Goal: Use online tool/utility: Utilize a website feature to perform a specific function

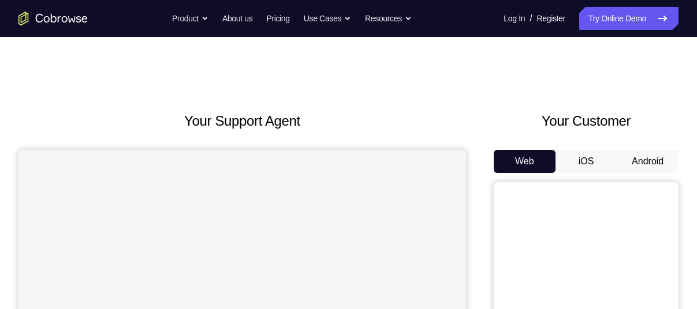
click at [631, 153] on button "Android" at bounding box center [647, 161] width 62 height 23
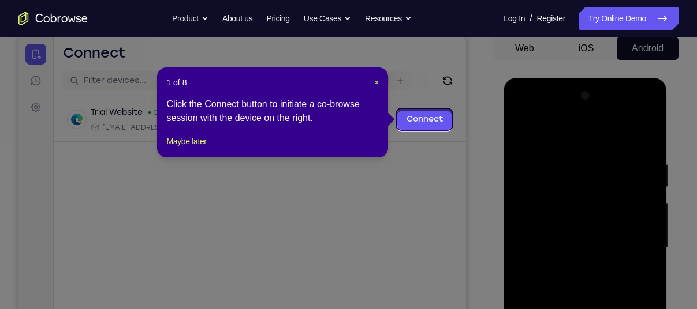
scroll to position [110, 0]
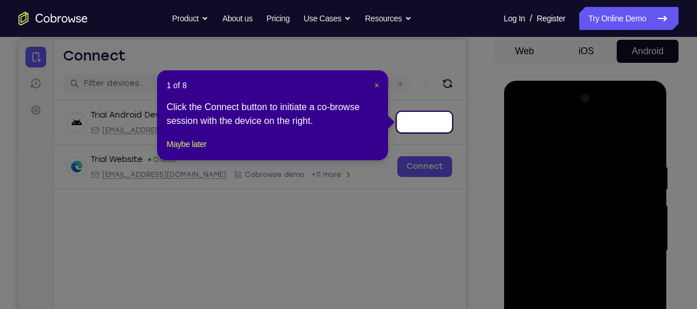
click at [377, 85] on span "×" at bounding box center [376, 85] width 5 height 9
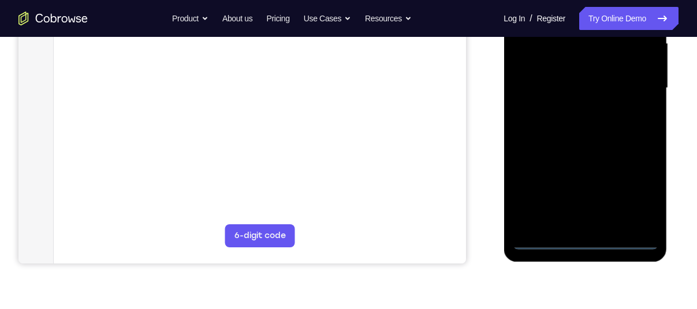
scroll to position [274, 0]
click at [583, 239] on div at bounding box center [584, 87] width 145 height 323
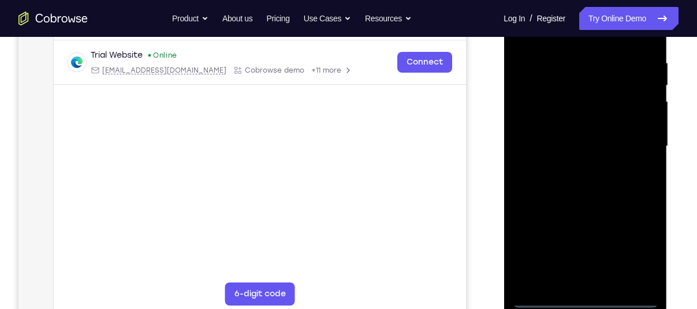
click at [634, 248] on div at bounding box center [584, 146] width 145 height 323
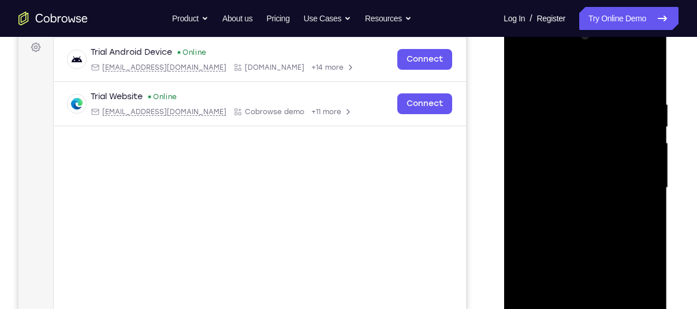
scroll to position [174, 0]
click at [540, 52] on div at bounding box center [584, 186] width 145 height 323
click at [541, 144] on div at bounding box center [584, 186] width 145 height 323
click at [568, 190] on div at bounding box center [584, 186] width 145 height 323
click at [549, 176] on div at bounding box center [584, 186] width 145 height 323
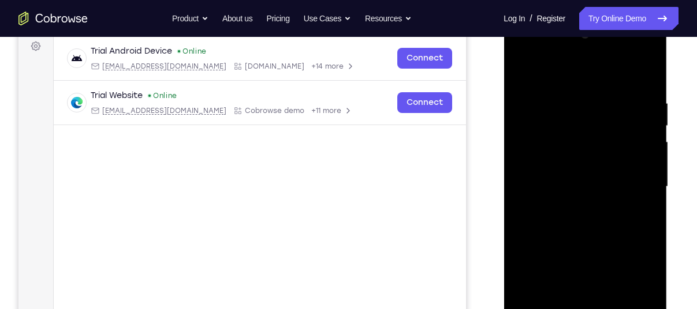
click at [572, 194] on div at bounding box center [584, 186] width 145 height 323
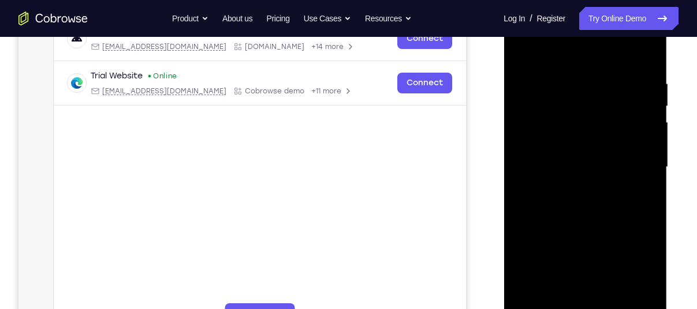
scroll to position [195, 0]
click at [575, 239] on div at bounding box center [584, 166] width 145 height 323
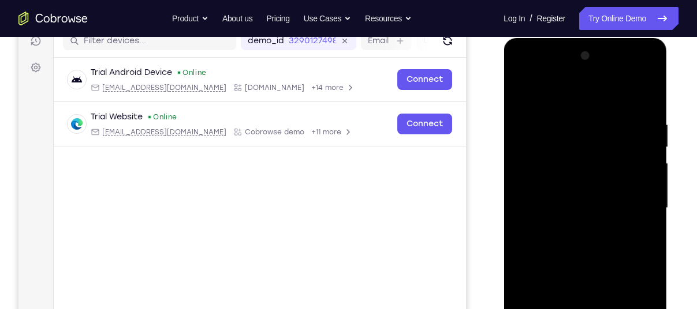
scroll to position [154, 0]
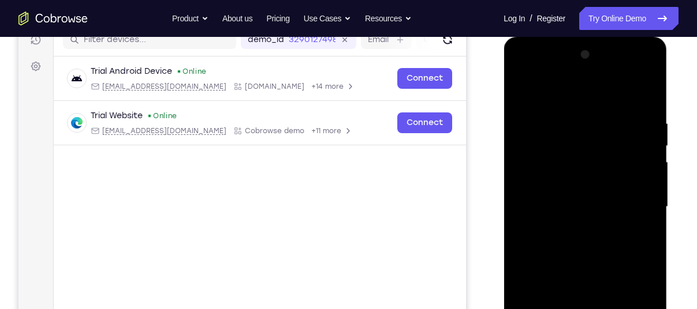
drag, startPoint x: 579, startPoint y: 97, endPoint x: 557, endPoint y: 44, distance: 57.7
click at [557, 44] on div at bounding box center [584, 209] width 163 height 344
click at [596, 170] on div at bounding box center [584, 207] width 145 height 323
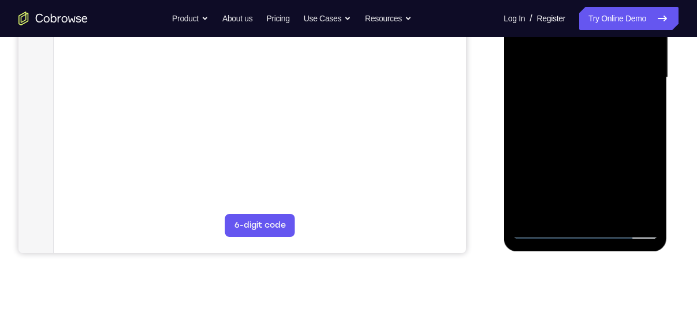
scroll to position [285, 0]
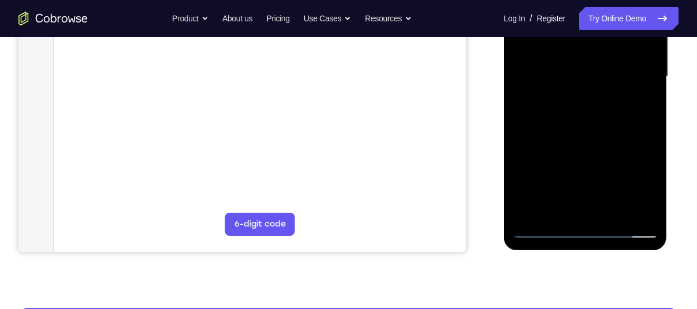
drag, startPoint x: 566, startPoint y: 179, endPoint x: 551, endPoint y: 113, distance: 68.0
click at [551, 113] on div at bounding box center [584, 76] width 145 height 323
drag, startPoint x: 575, startPoint y: 182, endPoint x: 571, endPoint y: 130, distance: 52.1
click at [571, 130] on div at bounding box center [584, 76] width 145 height 323
click at [572, 201] on div at bounding box center [584, 76] width 145 height 323
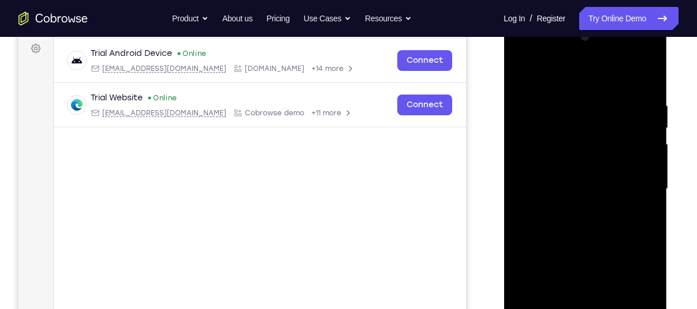
scroll to position [171, 0]
click at [562, 171] on div at bounding box center [584, 189] width 145 height 323
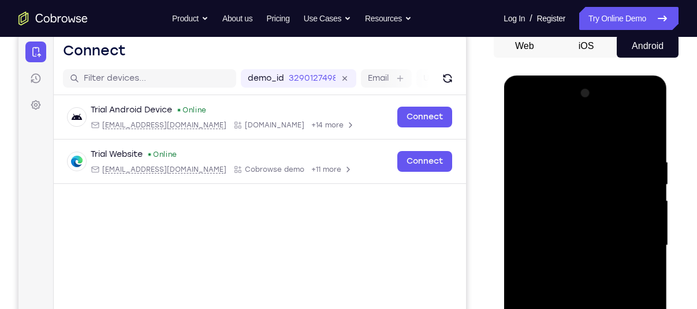
scroll to position [120, 0]
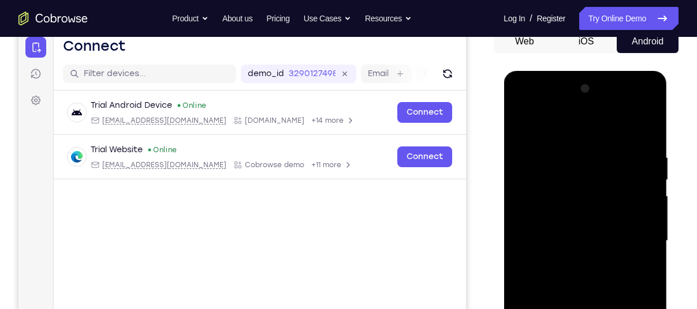
click at [563, 274] on div at bounding box center [584, 241] width 145 height 323
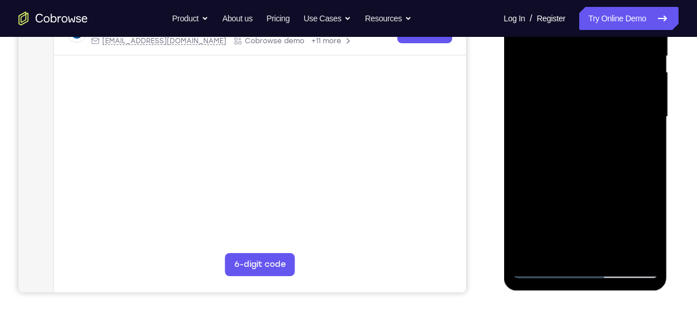
scroll to position [245, 0]
click at [585, 242] on div at bounding box center [584, 116] width 145 height 323
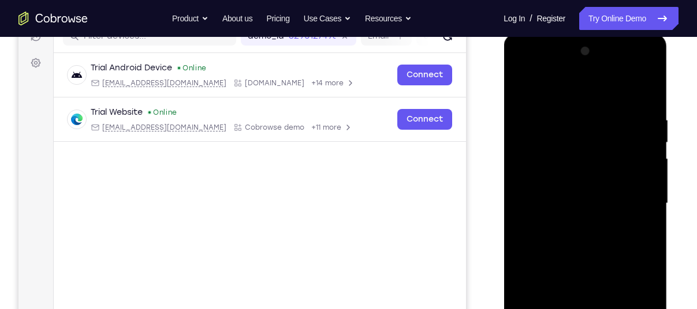
scroll to position [157, 0]
click at [633, 68] on div at bounding box center [584, 204] width 145 height 323
click at [541, 70] on div at bounding box center [584, 204] width 145 height 323
click at [633, 197] on div at bounding box center [584, 204] width 145 height 323
click at [572, 226] on div at bounding box center [584, 204] width 145 height 323
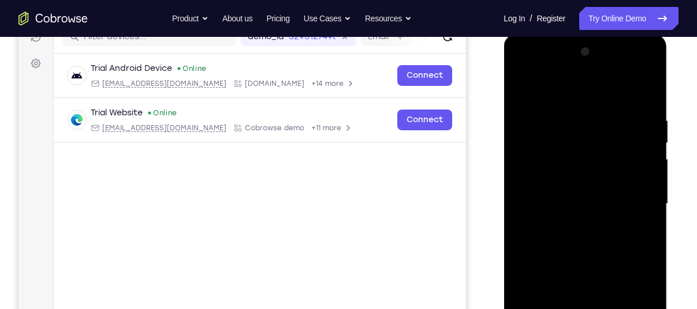
click at [574, 259] on div at bounding box center [584, 204] width 145 height 323
click at [564, 194] on div at bounding box center [584, 204] width 145 height 323
click at [566, 167] on div at bounding box center [584, 204] width 145 height 323
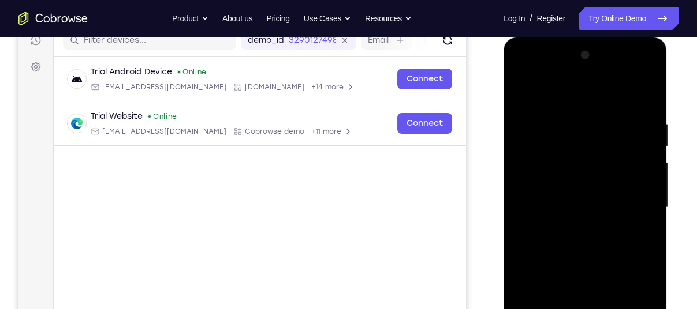
scroll to position [149, 0]
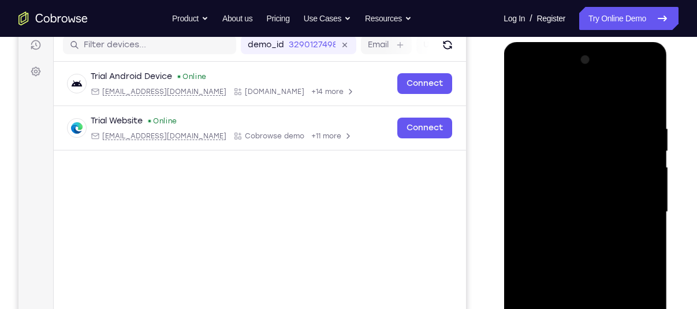
click at [597, 163] on div at bounding box center [584, 212] width 145 height 323
click at [587, 235] on div at bounding box center [584, 212] width 145 height 323
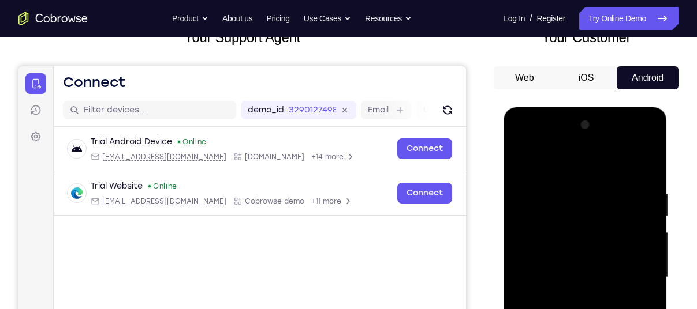
scroll to position [147, 0]
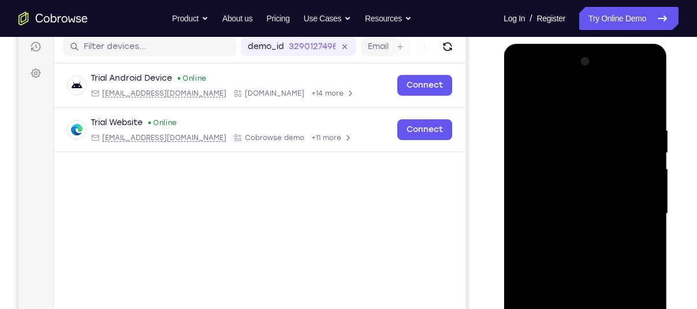
click at [600, 165] on div at bounding box center [584, 214] width 145 height 323
click at [582, 239] on div at bounding box center [584, 214] width 145 height 323
click at [602, 162] on div at bounding box center [584, 214] width 145 height 323
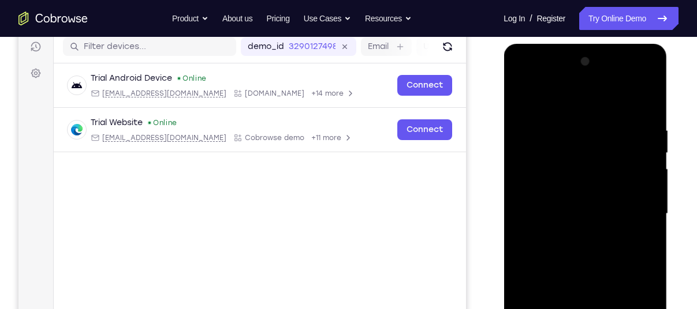
click at [602, 162] on div at bounding box center [584, 214] width 145 height 323
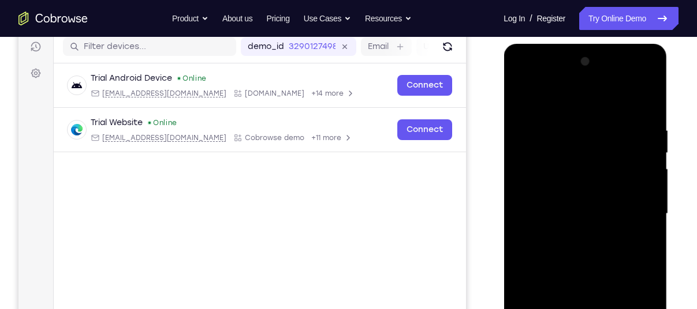
click at [602, 162] on div at bounding box center [584, 214] width 145 height 323
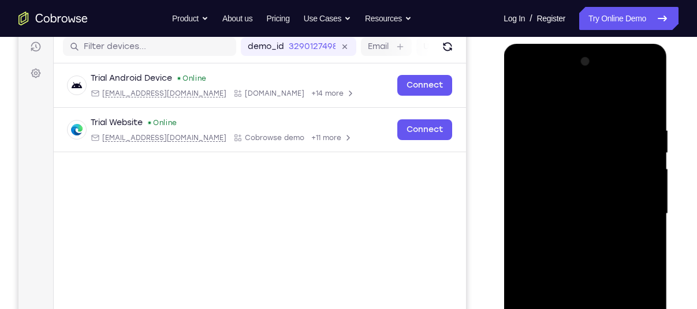
click at [602, 162] on div at bounding box center [584, 214] width 145 height 323
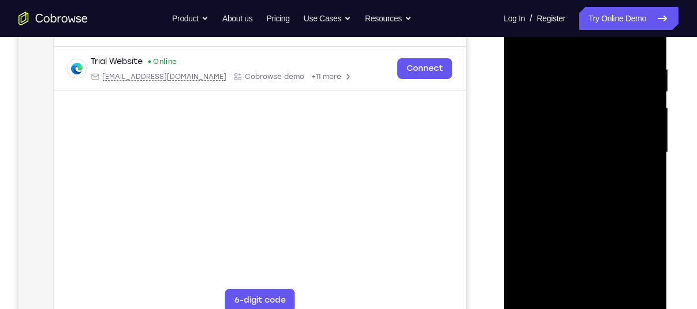
scroll to position [211, 0]
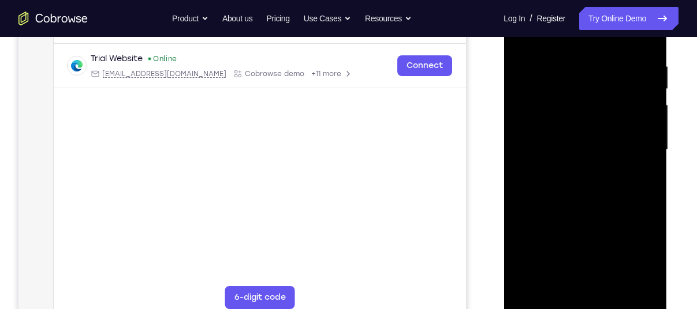
click at [598, 175] on div at bounding box center [584, 149] width 145 height 323
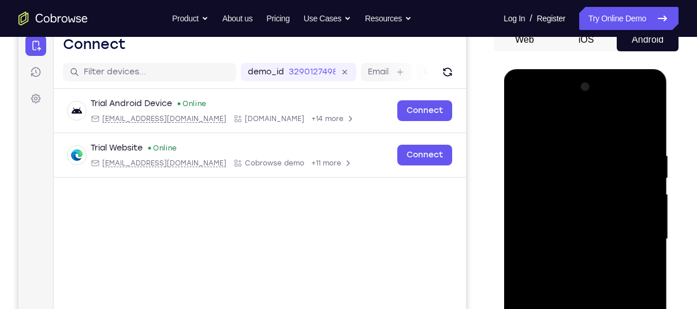
scroll to position [112, 0]
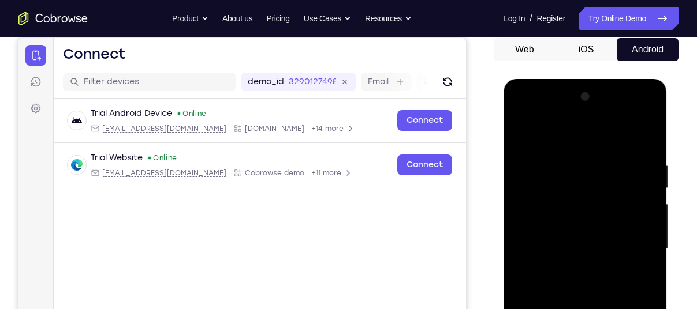
click at [633, 113] on div at bounding box center [584, 249] width 145 height 323
click at [558, 158] on div at bounding box center [584, 249] width 145 height 323
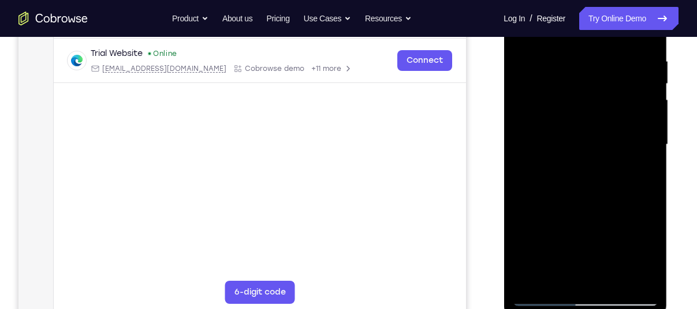
scroll to position [217, 0]
click at [578, 275] on div at bounding box center [584, 144] width 145 height 323
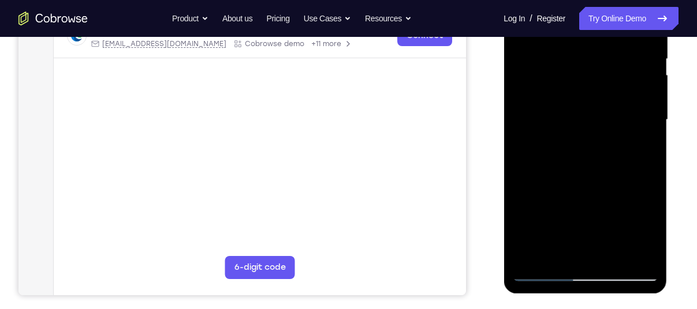
scroll to position [241, 0]
click at [600, 138] on div at bounding box center [584, 119] width 145 height 323
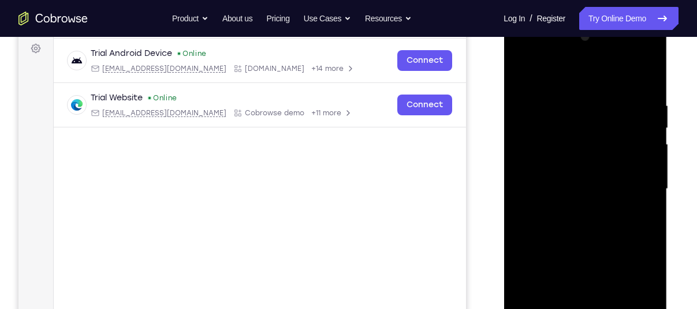
scroll to position [171, 0]
click at [525, 74] on div at bounding box center [584, 189] width 145 height 323
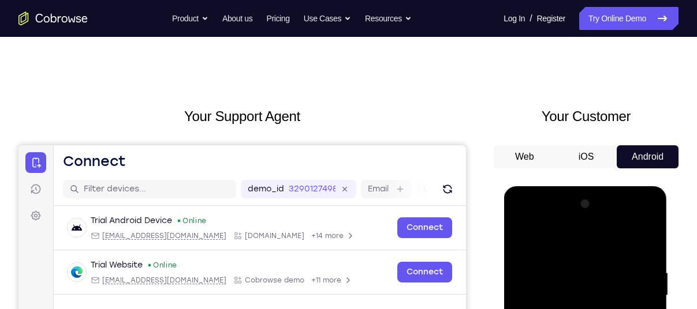
scroll to position [0, 0]
